Goal: Task Accomplishment & Management: Use online tool/utility

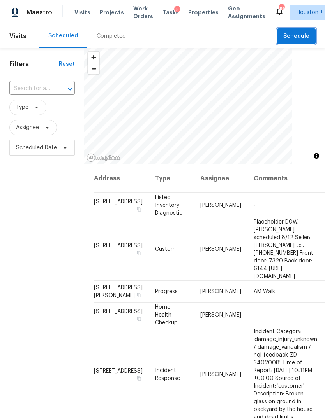
click at [302, 37] on span "Schedule" at bounding box center [296, 37] width 26 height 10
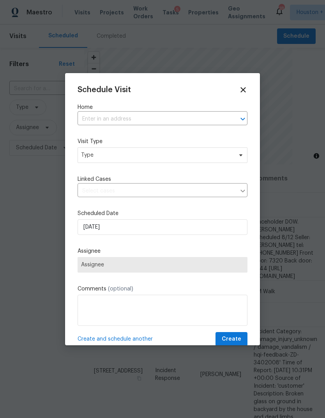
click at [199, 116] on input "text" at bounding box center [151, 119] width 148 height 12
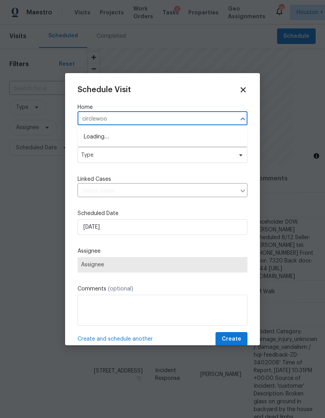
type input "circlewood"
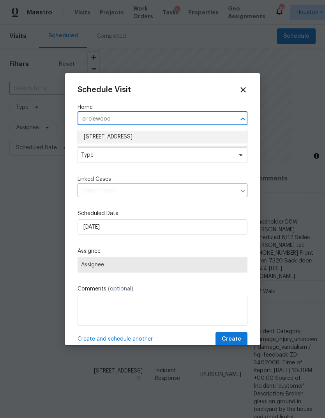
click at [228, 140] on li "[STREET_ADDRESS]" at bounding box center [162, 137] width 170 height 13
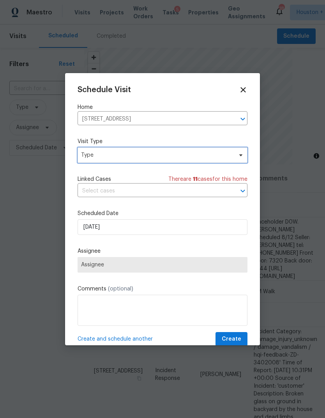
click at [226, 159] on span "Type" at bounding box center [156, 155] width 151 height 8
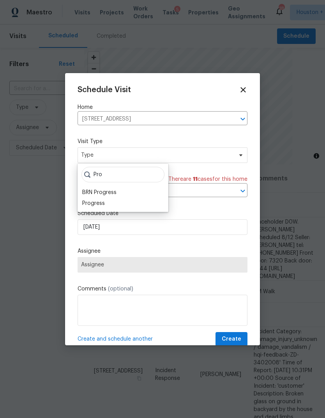
type input "Pro"
click at [93, 204] on div "Progress" at bounding box center [93, 204] width 23 height 8
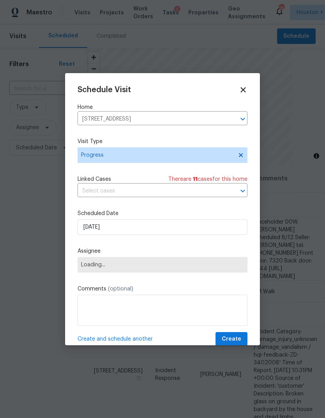
click at [90, 268] on span "Loading..." at bounding box center [162, 265] width 163 height 6
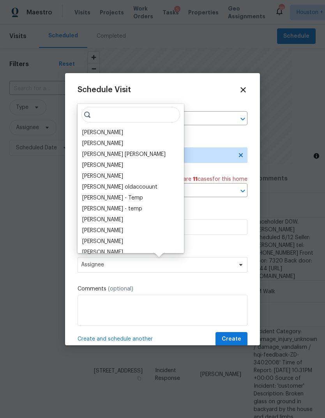
click at [140, 115] on input "search" at bounding box center [130, 115] width 98 height 16
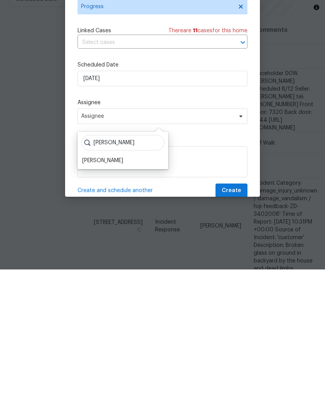
scroll to position [27, 0]
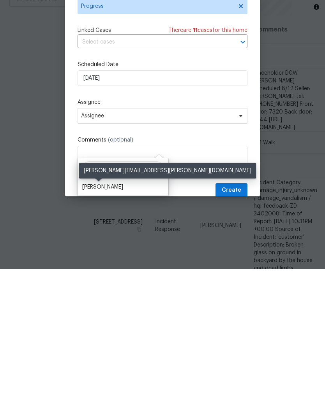
type input "[PERSON_NAME]"
click at [97, 332] on div "[PERSON_NAME]" at bounding box center [102, 336] width 41 height 8
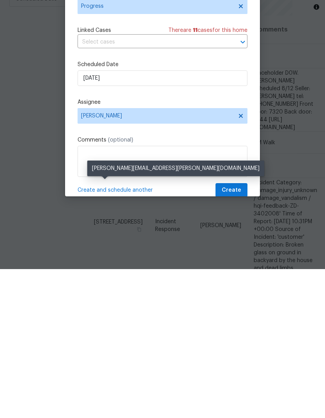
scroll to position [29, 0]
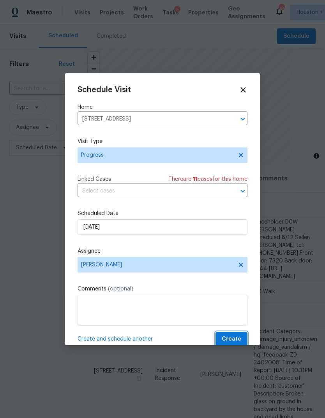
click at [239, 337] on span "Create" at bounding box center [230, 340] width 19 height 10
